Goal: Transaction & Acquisition: Book appointment/travel/reservation

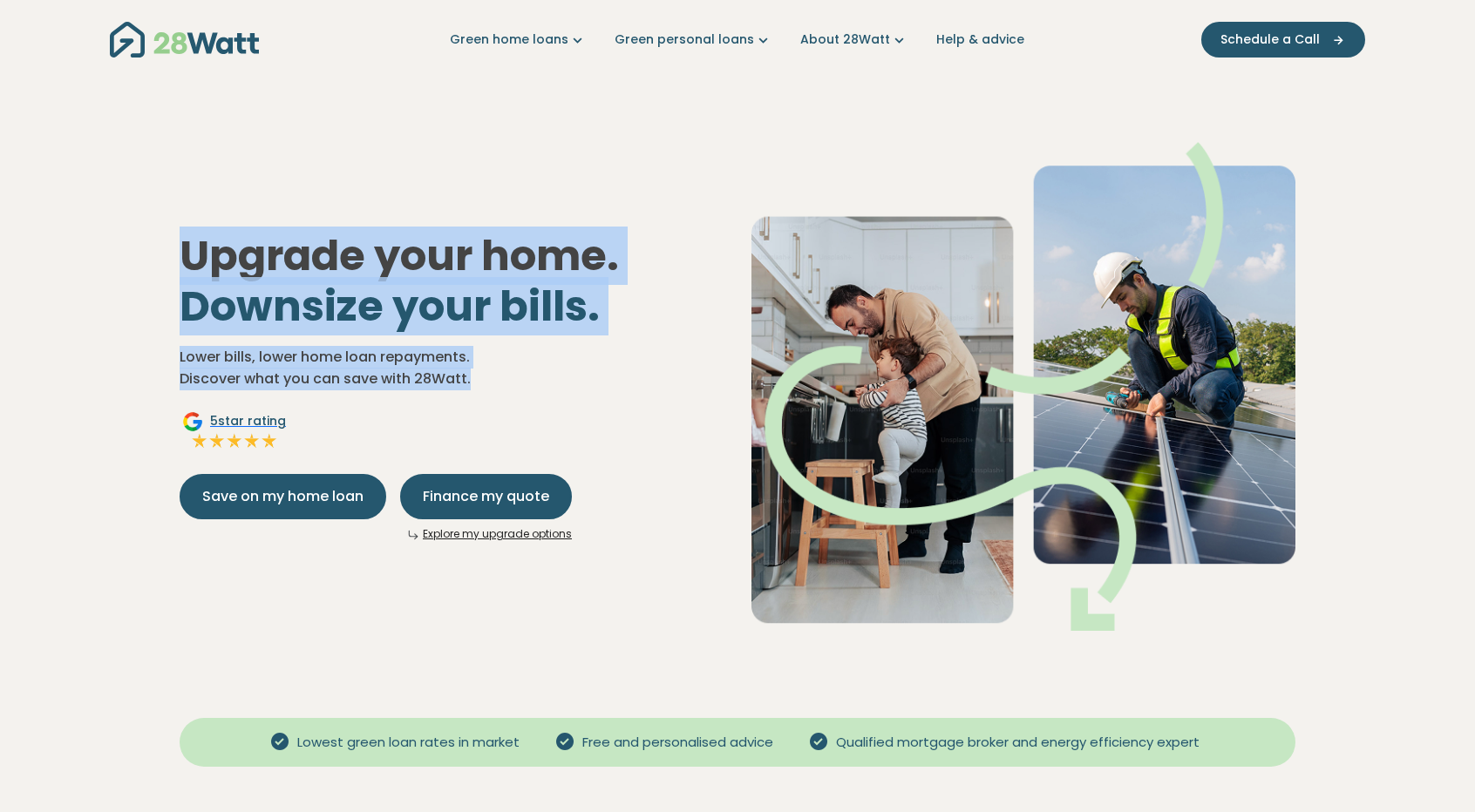
drag, startPoint x: 185, startPoint y: 257, endPoint x: 488, endPoint y: 380, distance: 327.0
click at [488, 380] on div "Upgrade your home. Downsize your bills. Lower bills, lower home loan repayments…" at bounding box center [452, 386] width 572 height 310
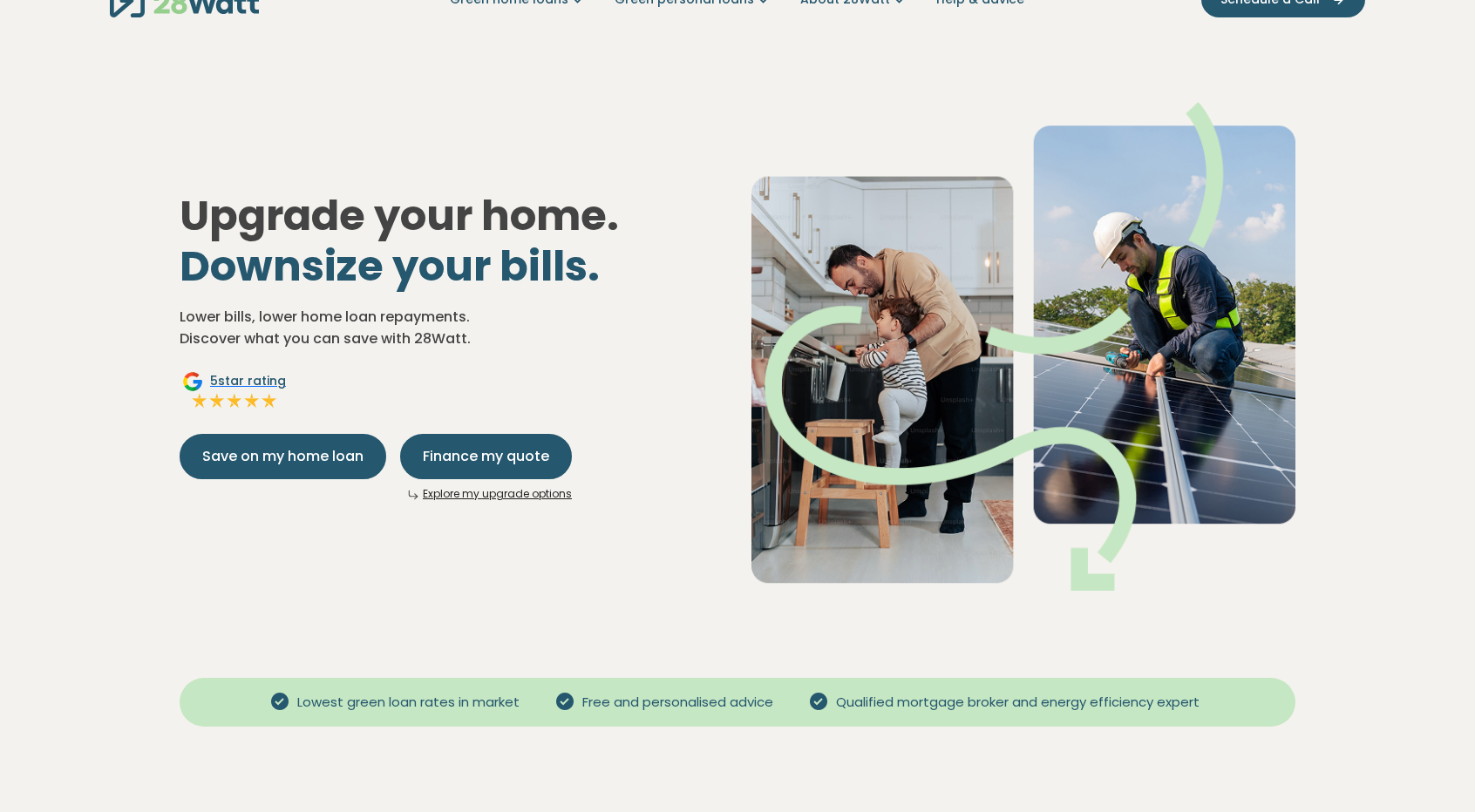
scroll to position [261, 0]
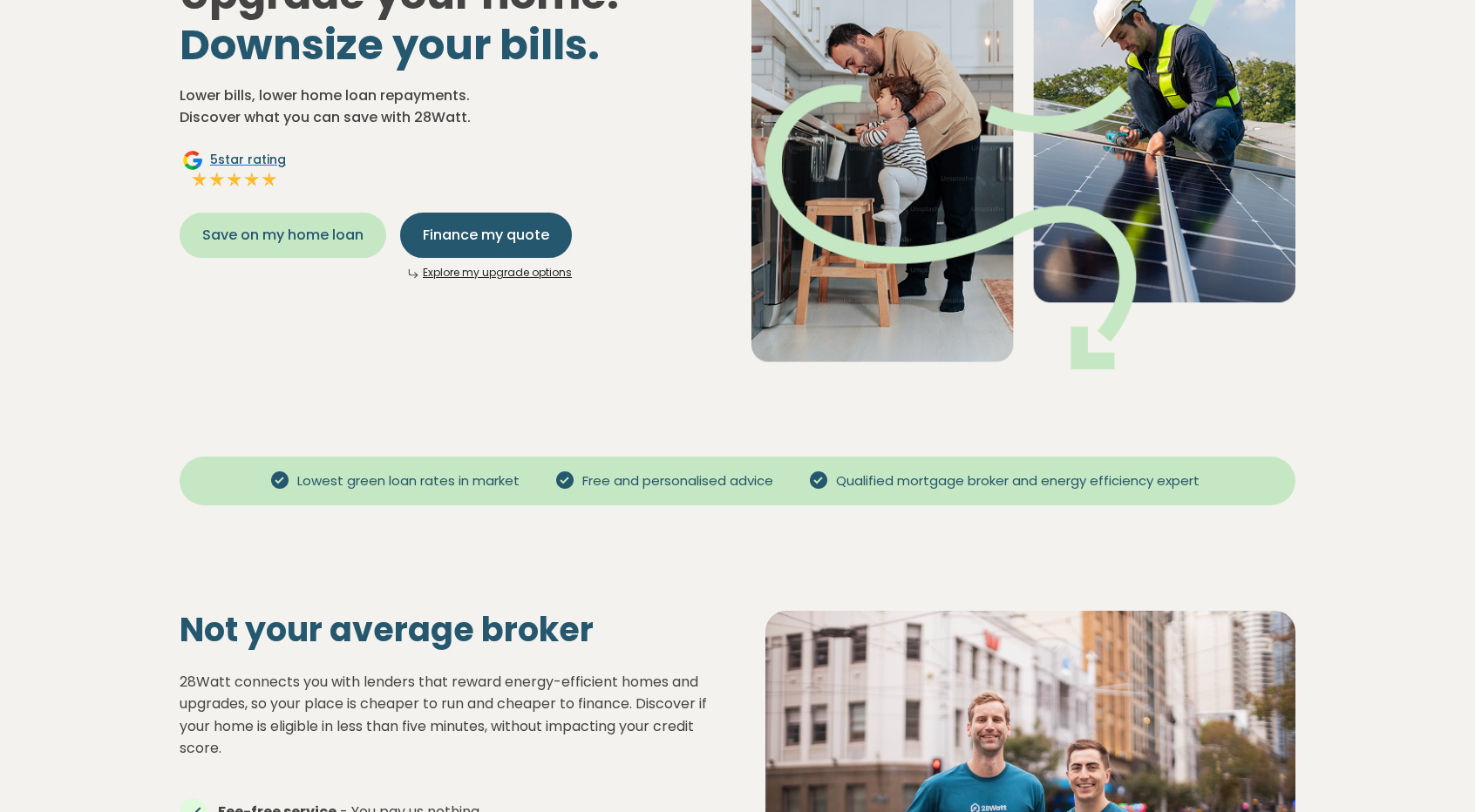
click at [255, 248] on button "Save on my home loan" at bounding box center [283, 236] width 206 height 45
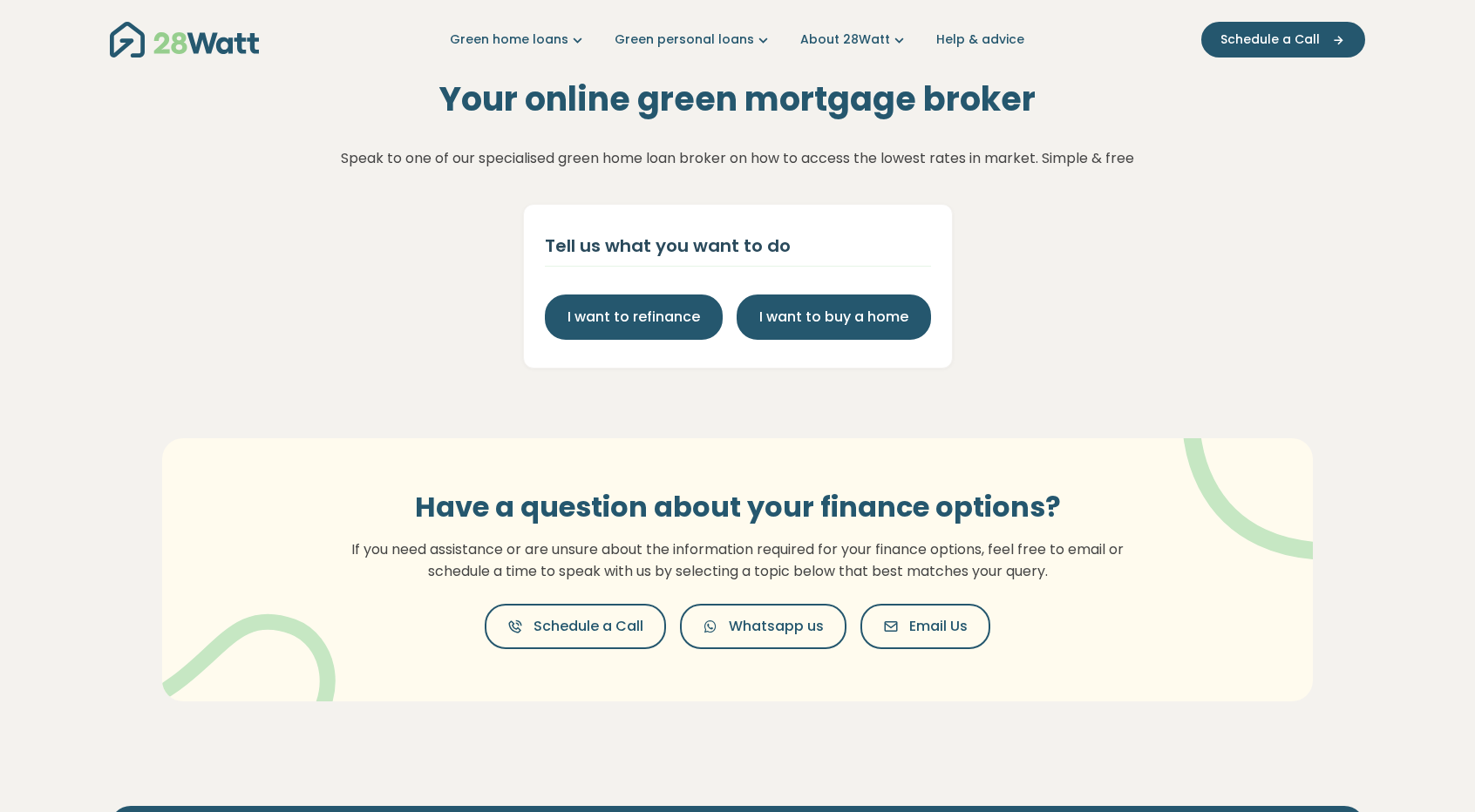
click at [391, 158] on p "Speak to one of our specialised green home loan broker on how to access the low…" at bounding box center [738, 159] width 793 height 23
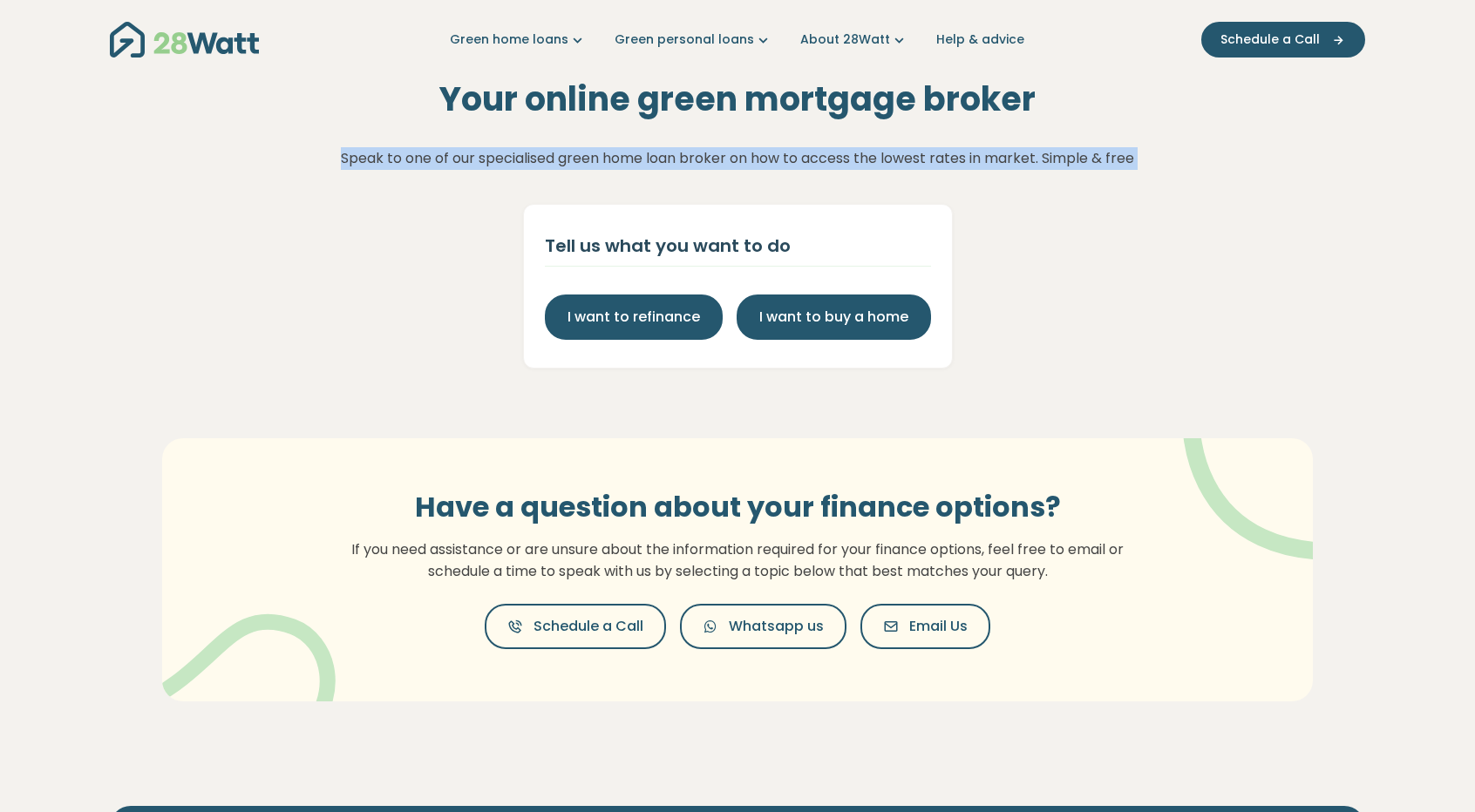
click at [391, 158] on p "Speak to one of our specialised green home loan broker on how to access the low…" at bounding box center [738, 159] width 793 height 23
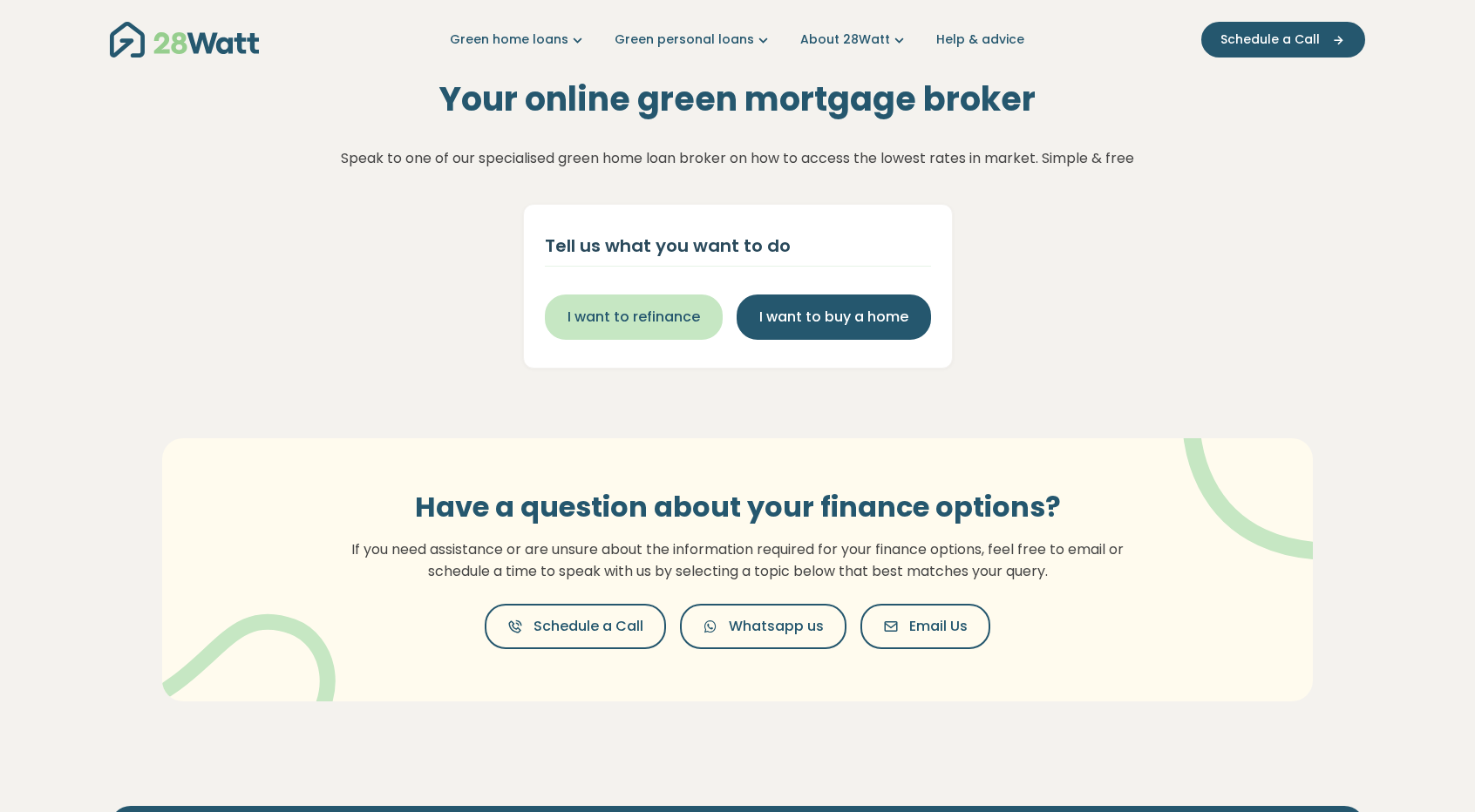
click at [671, 318] on span "I want to refinance" at bounding box center [634, 317] width 133 height 21
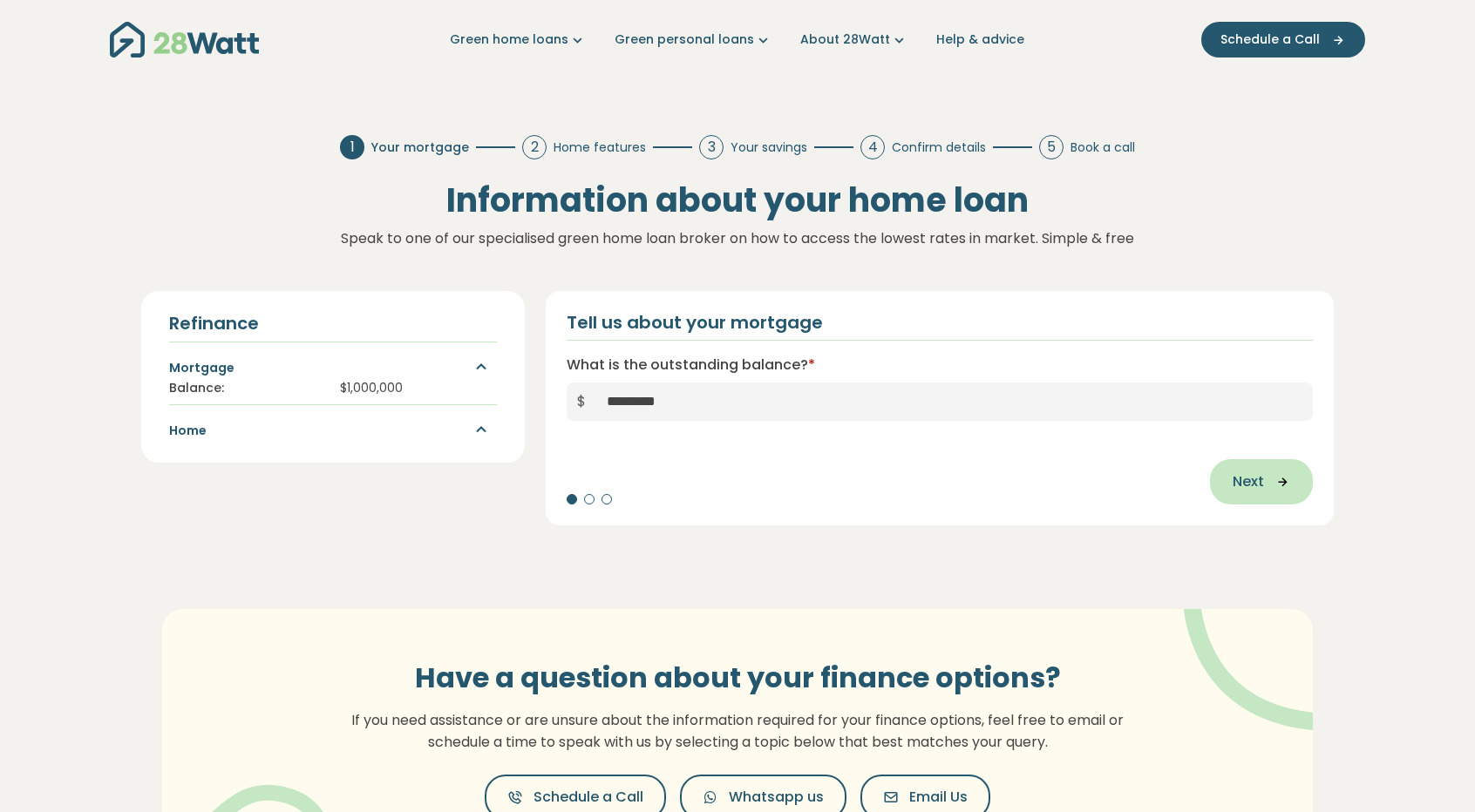
type input "*********"
click at [1256, 471] on span "Next" at bounding box center [1248, 482] width 31 height 21
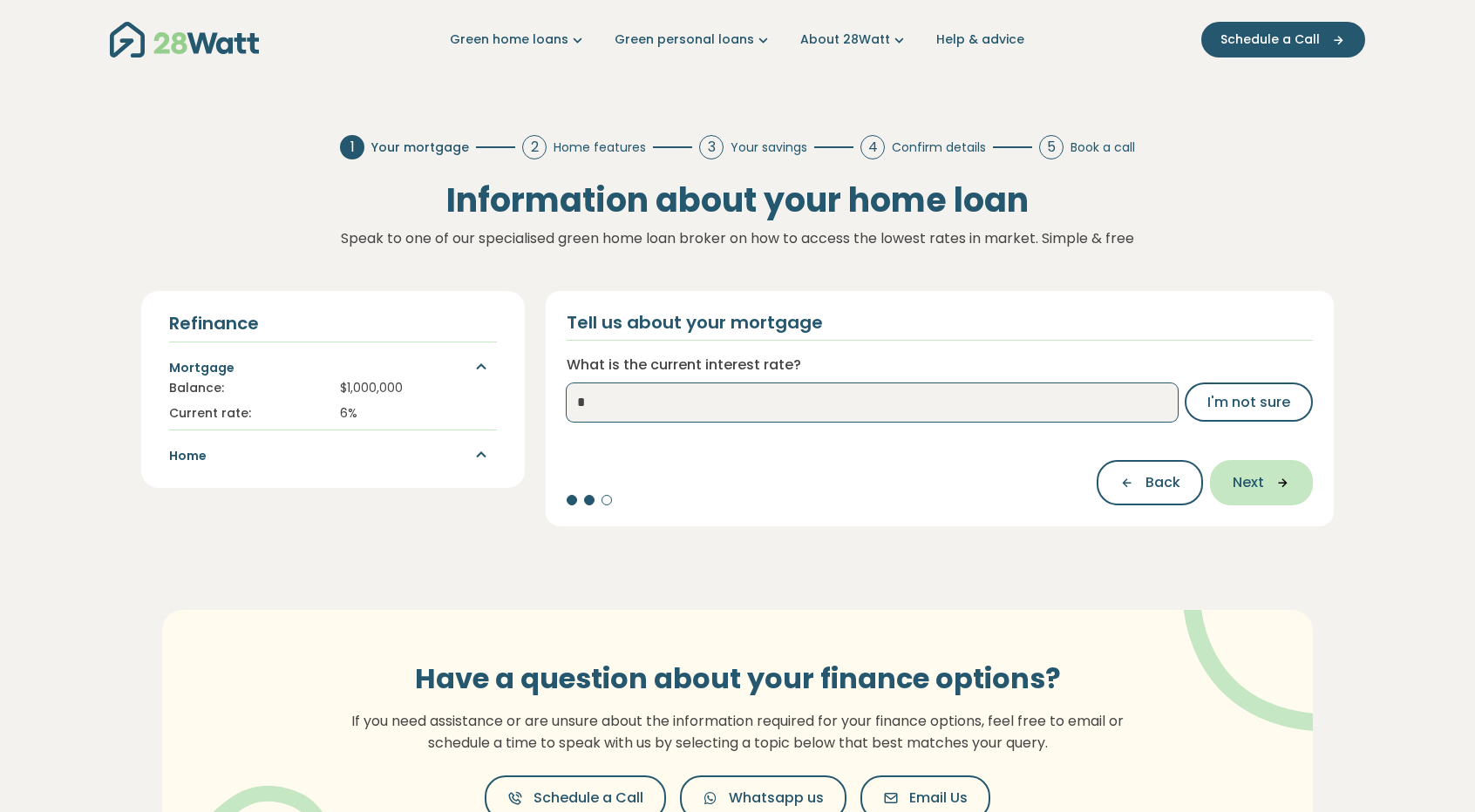
type input "*"
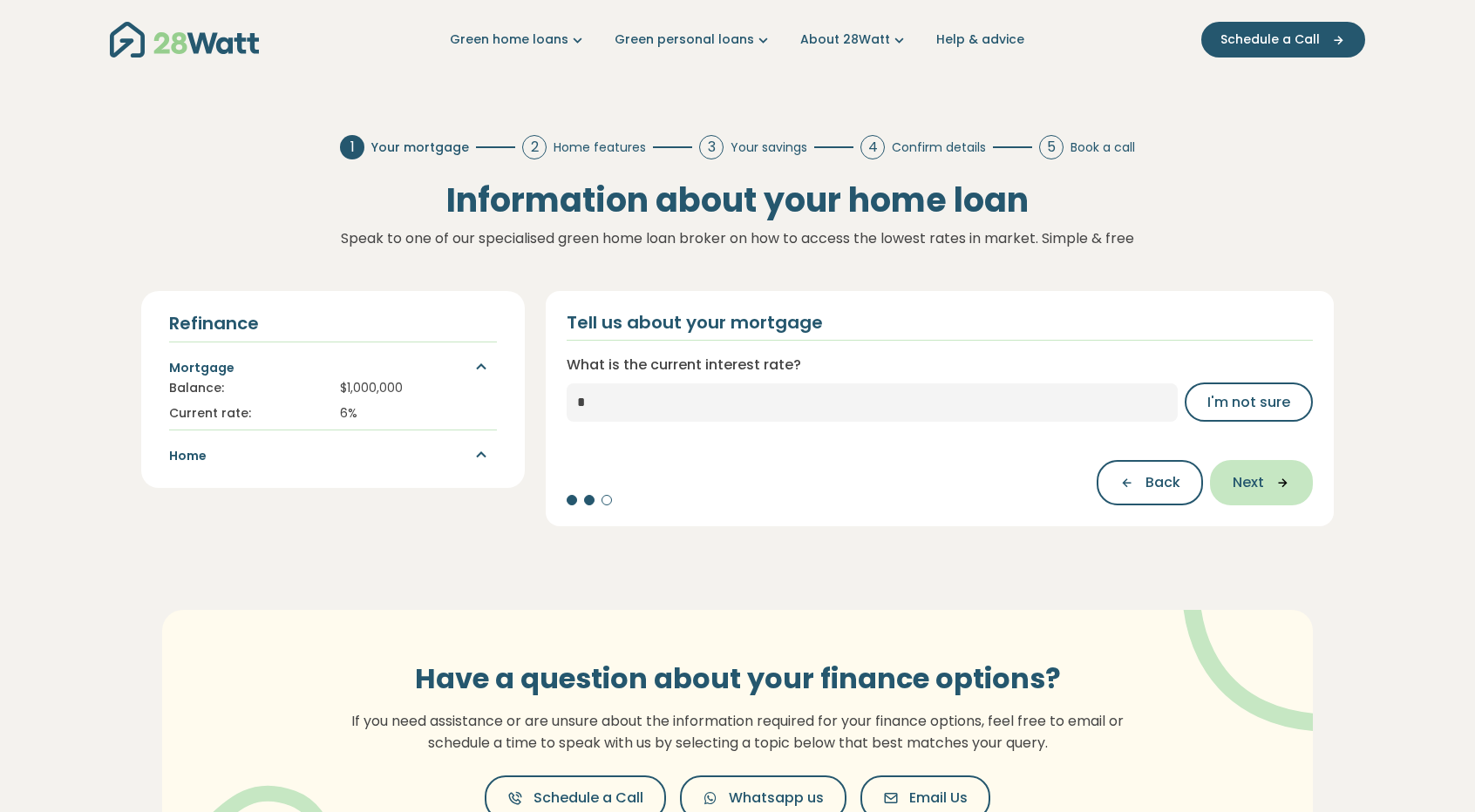
click at [1270, 481] on icon "button" at bounding box center [1278, 483] width 27 height 16
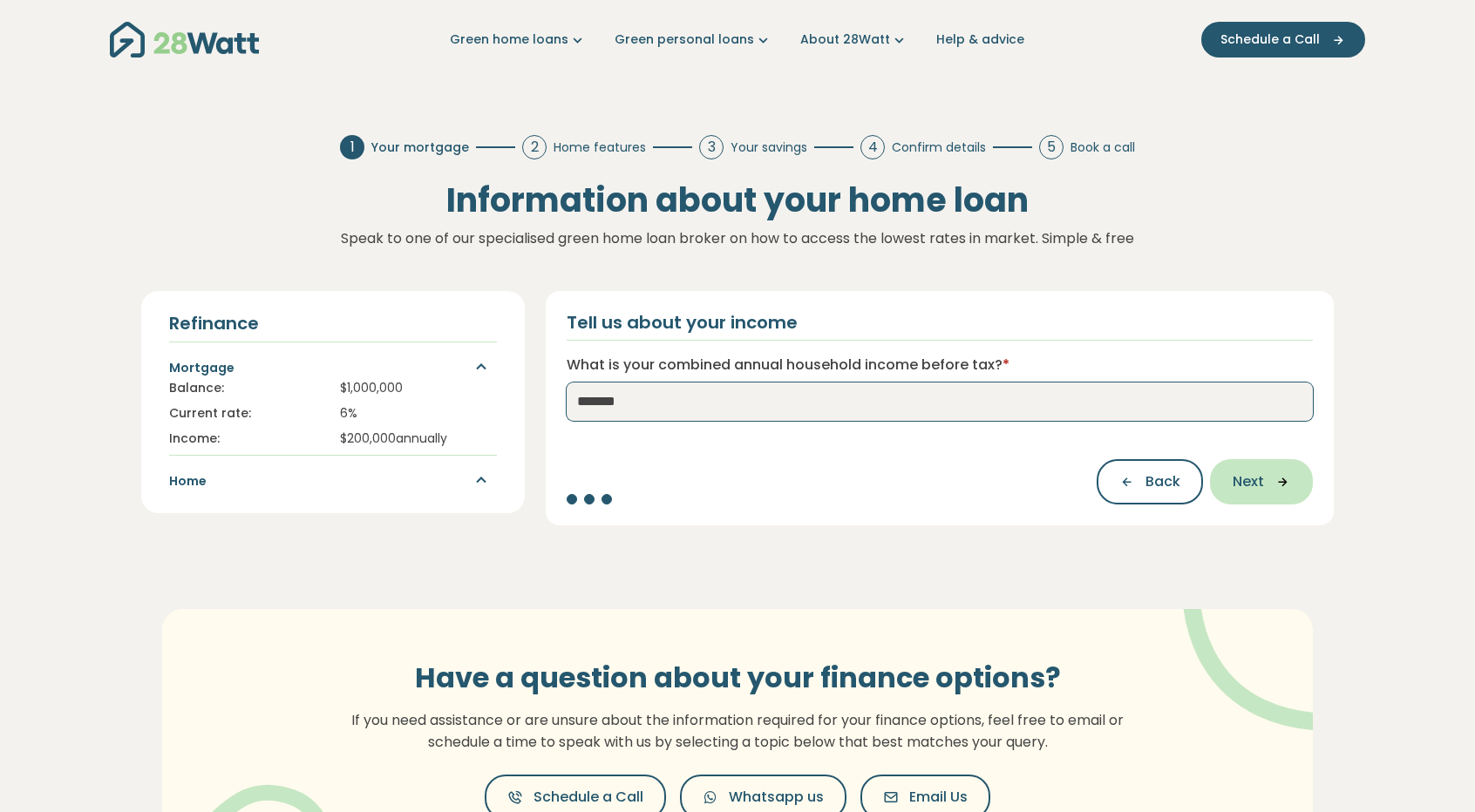
type input "*******"
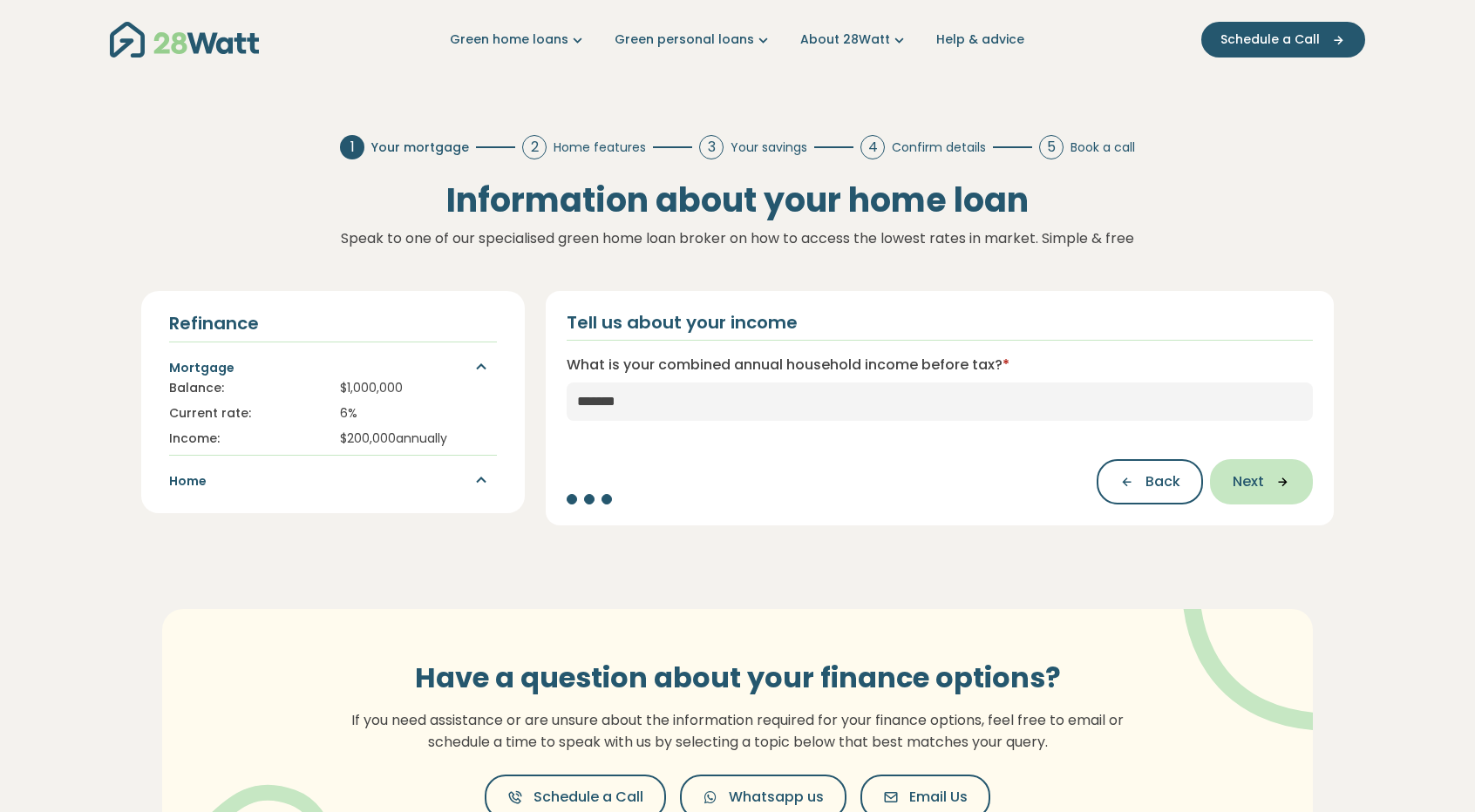
click at [1235, 481] on span "Next" at bounding box center [1248, 482] width 31 height 21
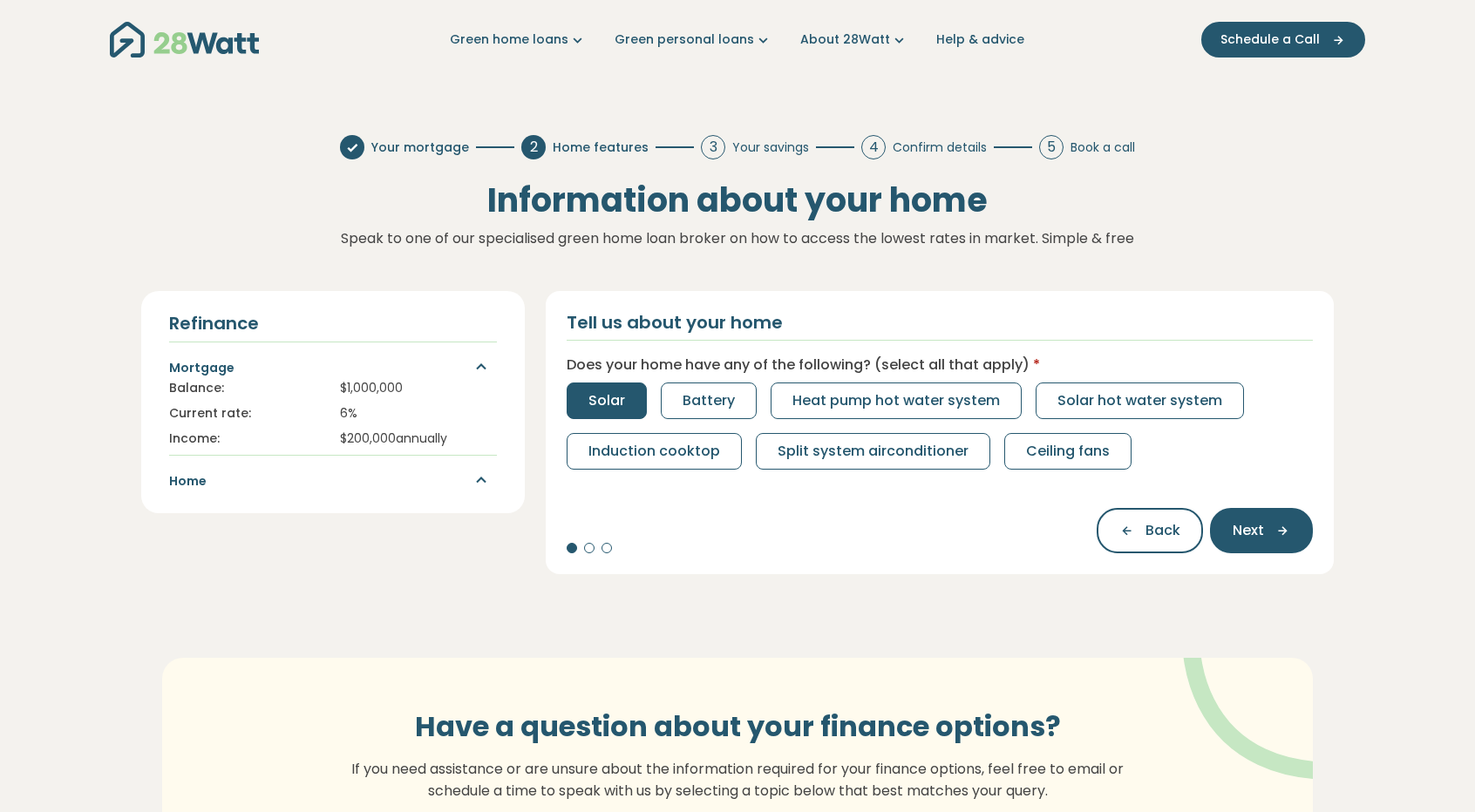
click at [595, 397] on span "Solar" at bounding box center [607, 401] width 37 height 21
click at [1283, 517] on button "Next" at bounding box center [1261, 531] width 103 height 45
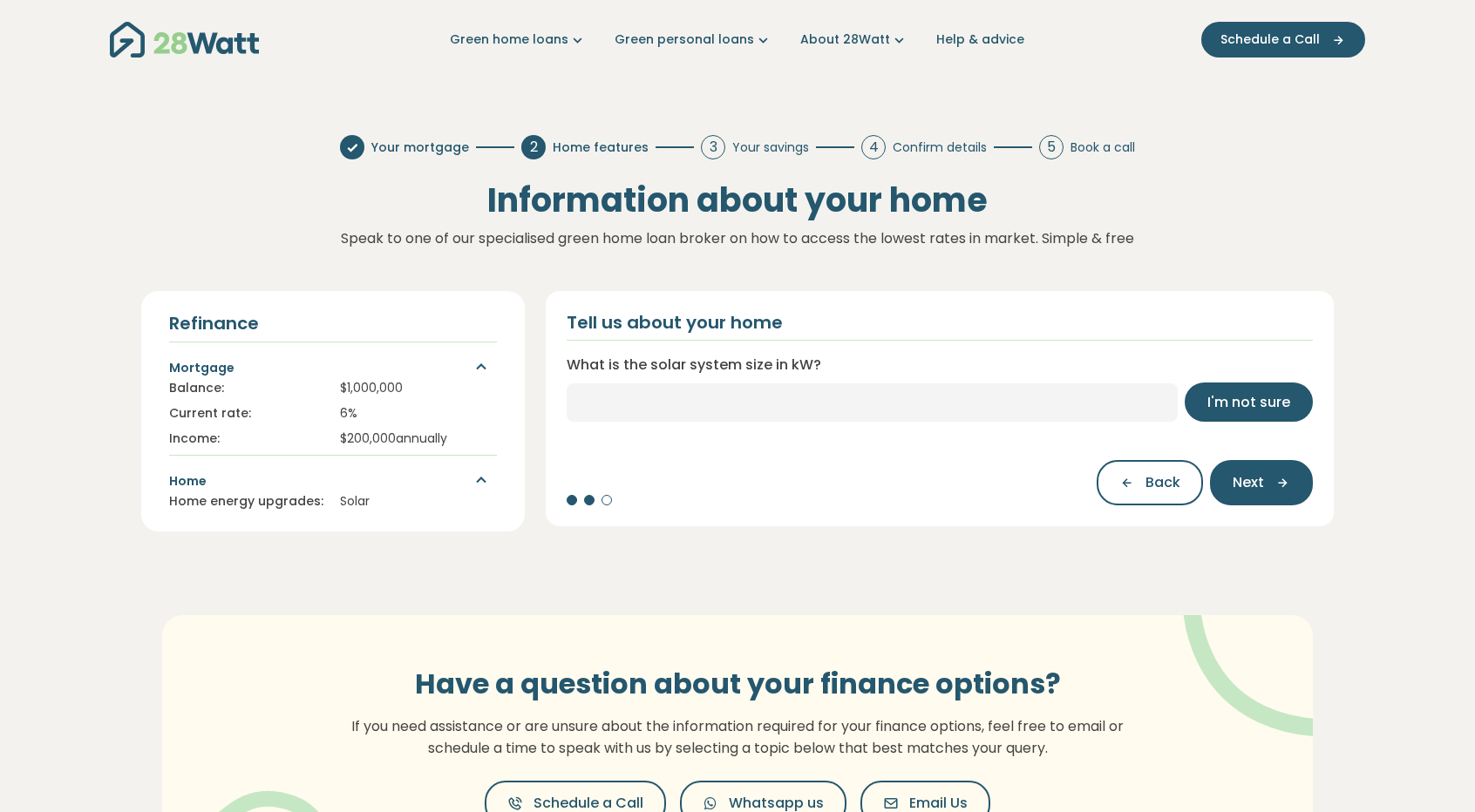
click at [1245, 408] on span "I'm not sure" at bounding box center [1250, 402] width 83 height 21
click at [1261, 402] on span "Skip" at bounding box center [1275, 402] width 29 height 21
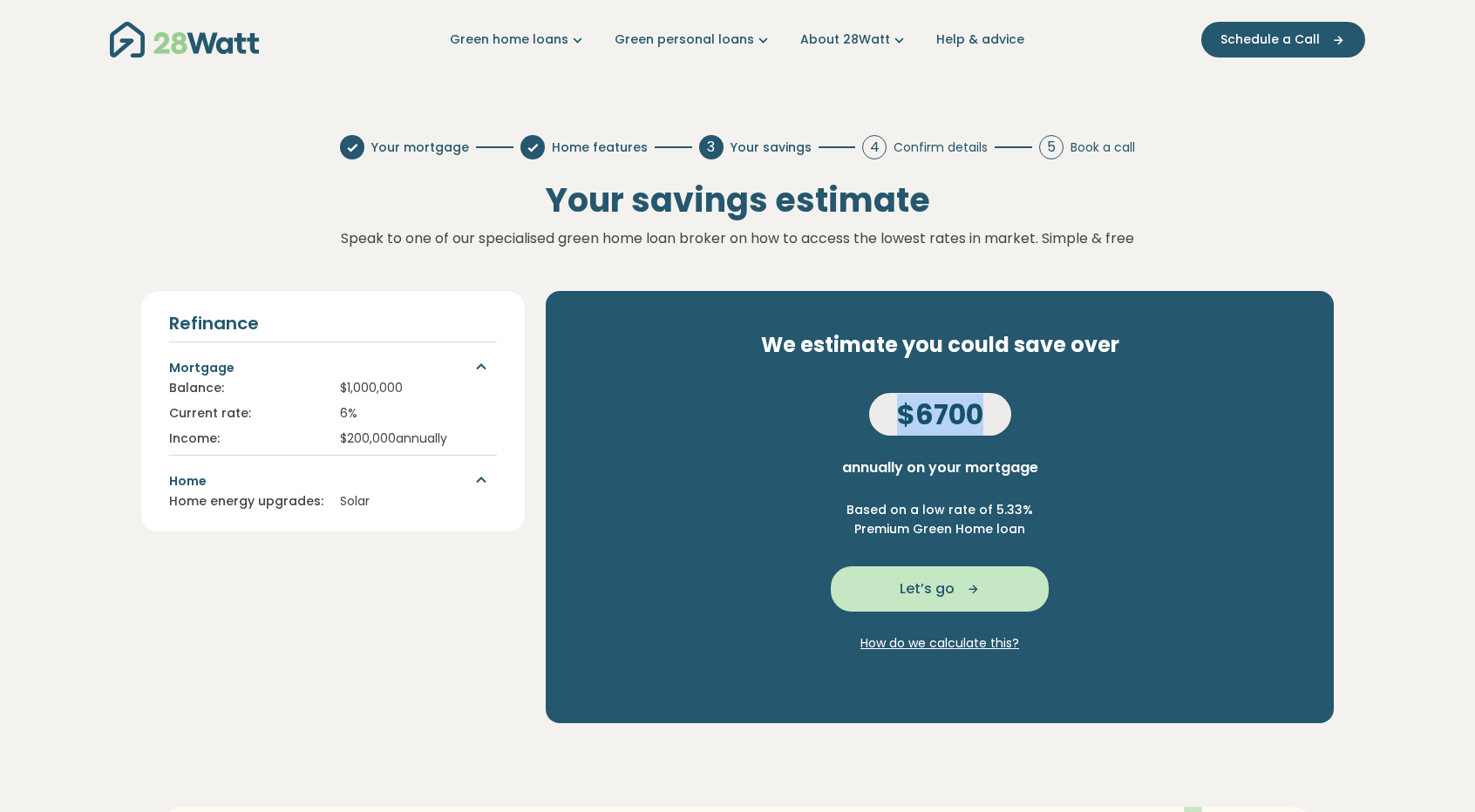
drag, startPoint x: 900, startPoint y: 409, endPoint x: 1010, endPoint y: 409, distance: 110.0
click at [1010, 409] on div "$ 6700" at bounding box center [940, 414] width 142 height 43
click at [980, 460] on p "annually on your mortgage" at bounding box center [940, 468] width 196 height 23
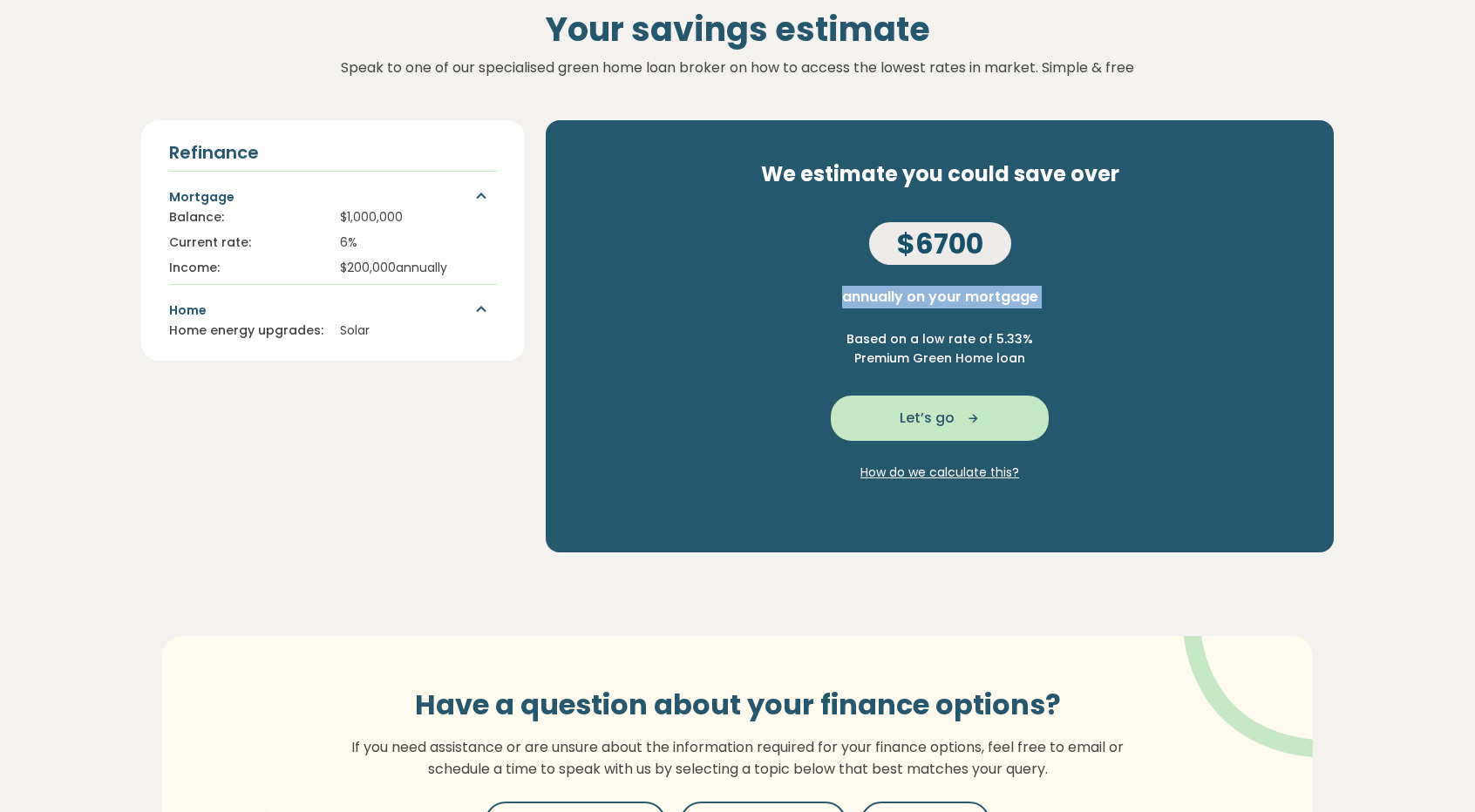
scroll to position [174, 0]
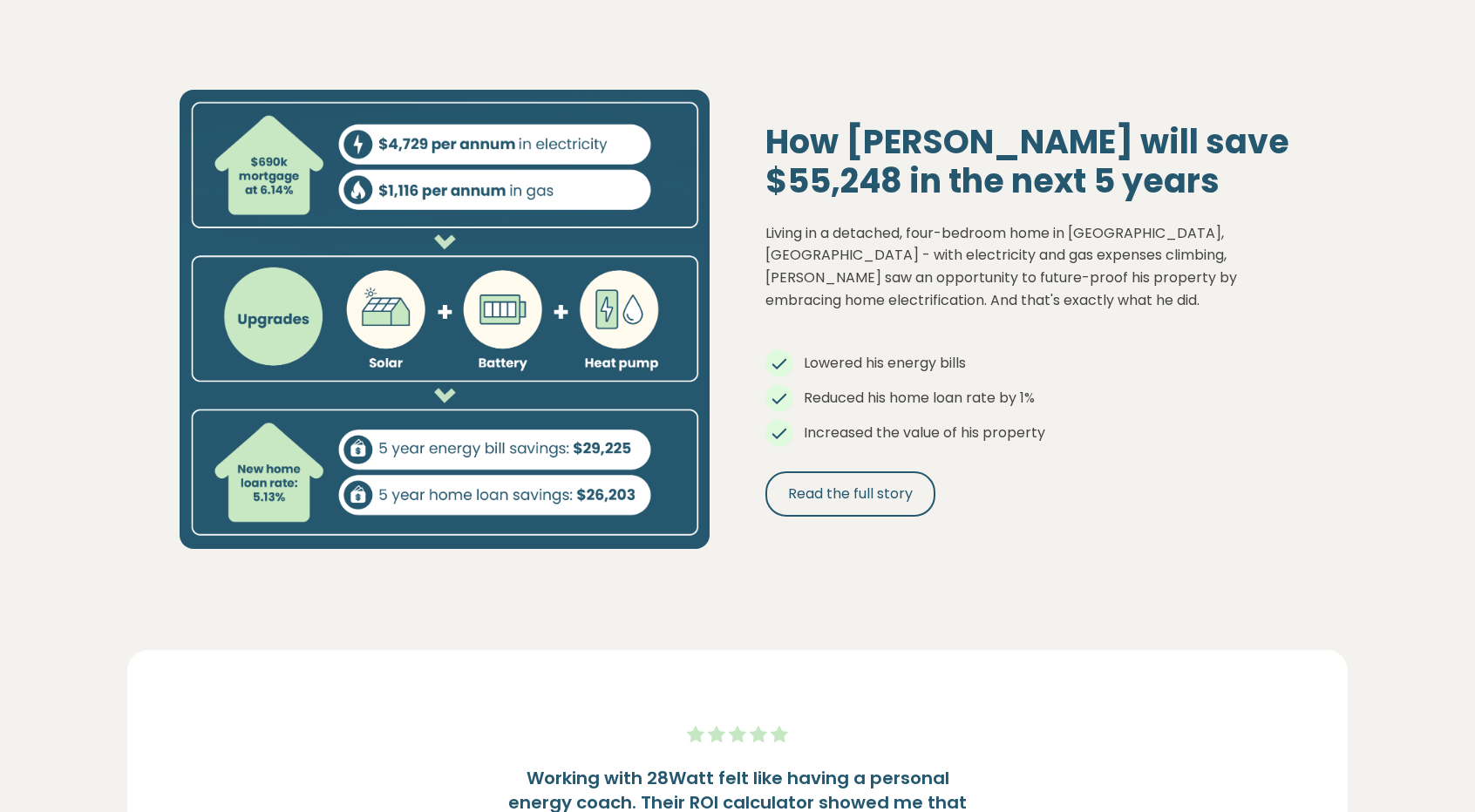
scroll to position [1830, 0]
